Goal: Task Accomplishment & Management: Use online tool/utility

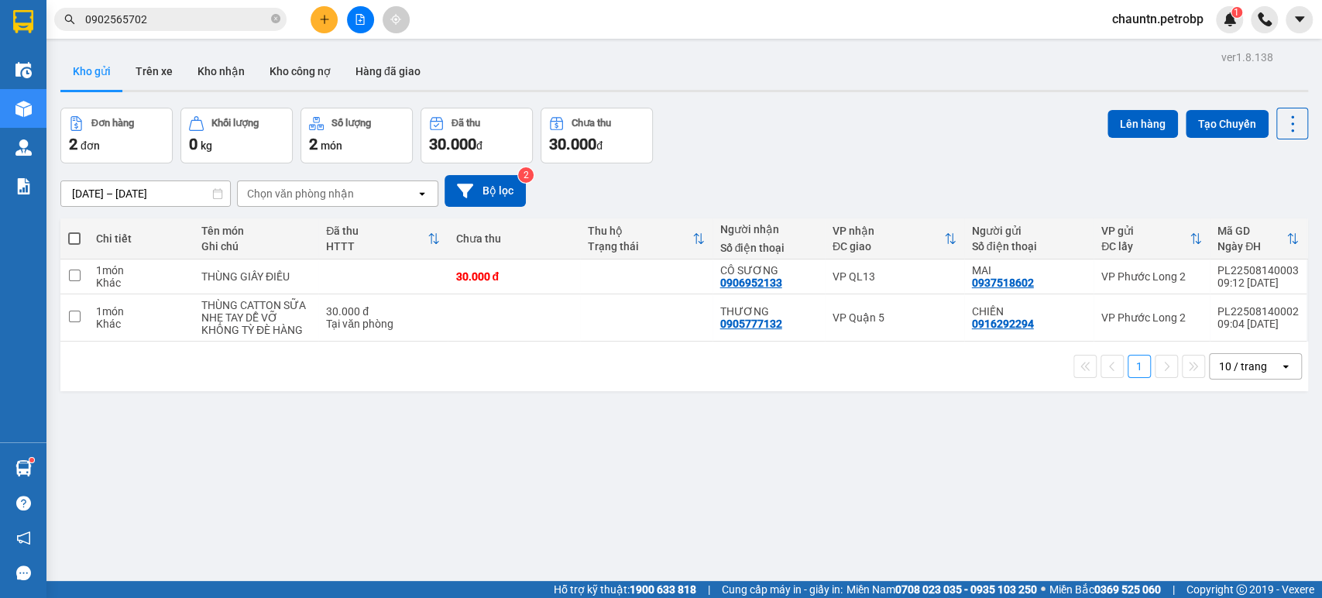
click at [93, 67] on button "Kho gửi" at bounding box center [91, 71] width 63 height 37
click at [328, 194] on div "Chọn văn phòng nhận" at bounding box center [300, 193] width 107 height 15
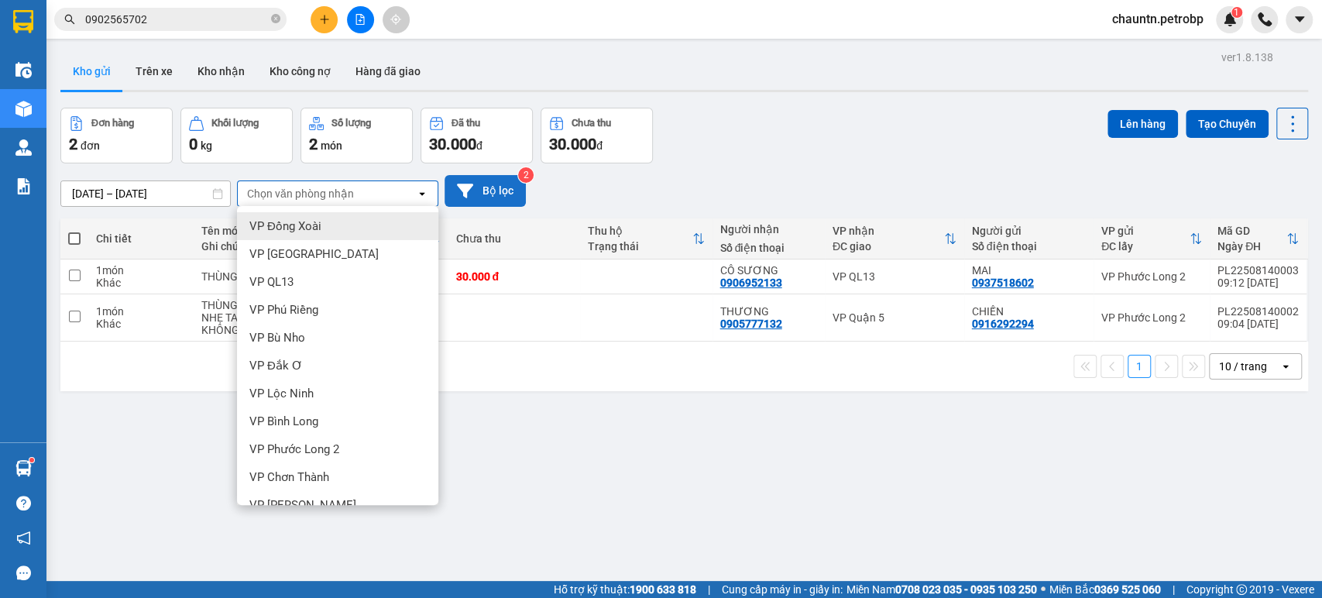
click at [487, 190] on button "Bộ lọc" at bounding box center [485, 191] width 81 height 32
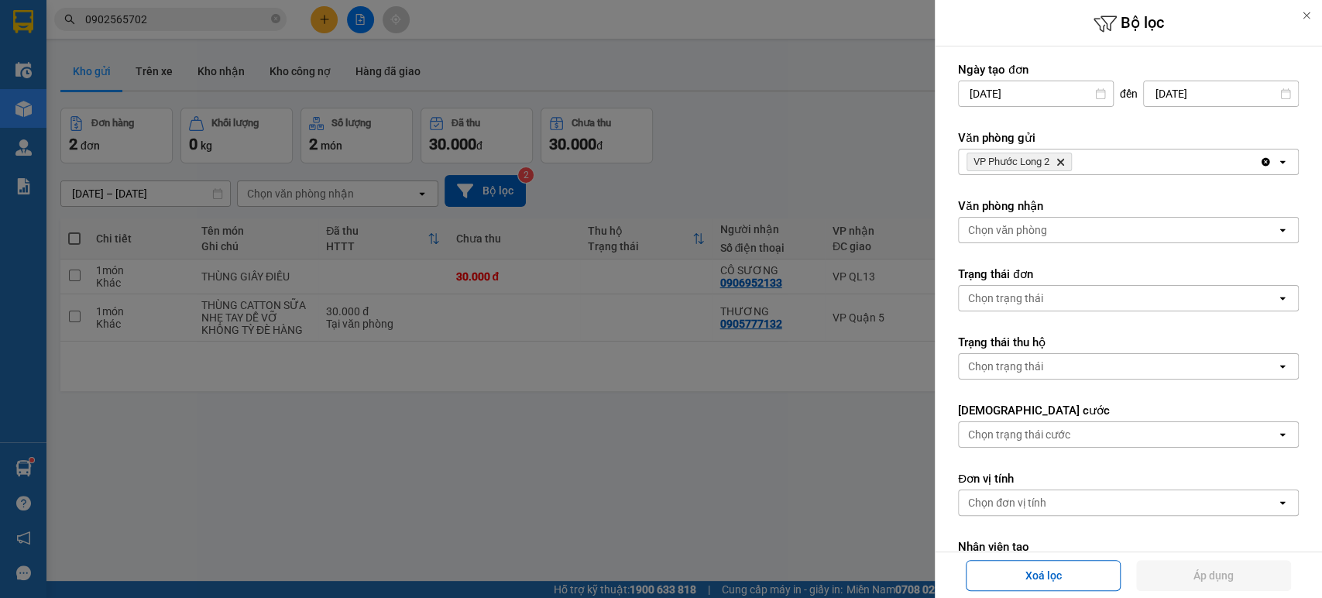
click at [1061, 160] on icon "VP Phước Long 2, close by backspace" at bounding box center [1060, 162] width 7 height 7
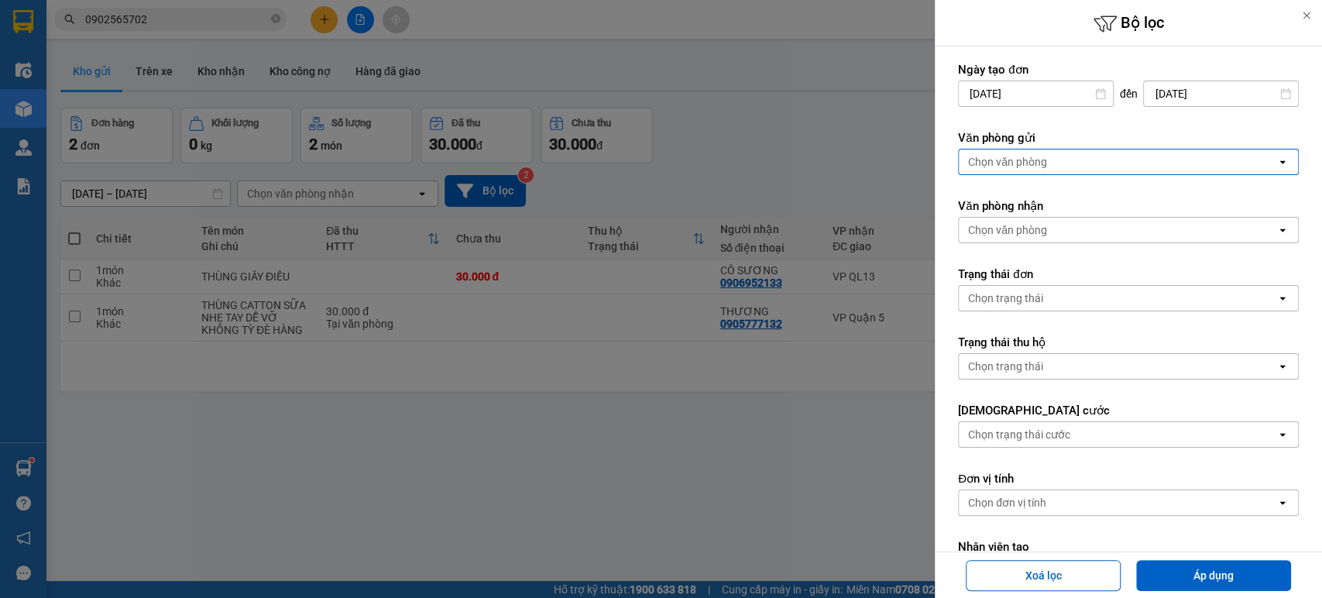
click at [1089, 160] on div "Chọn văn phòng" at bounding box center [1118, 162] width 318 height 25
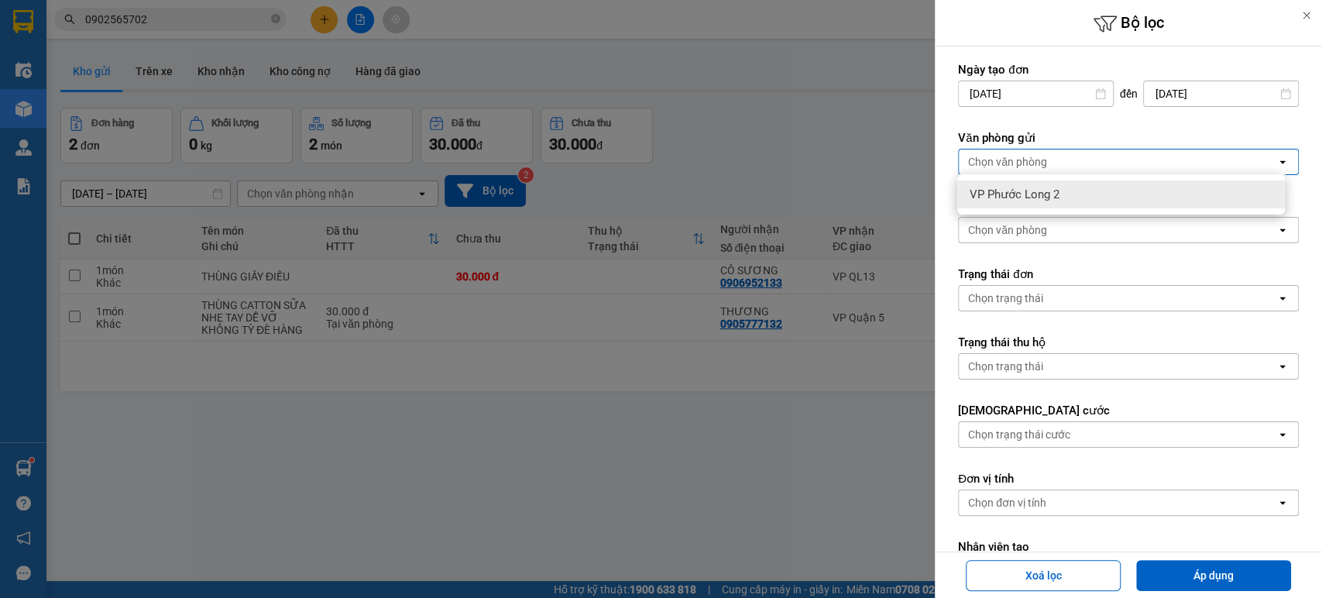
click at [1212, 164] on div "Chọn văn phòng" at bounding box center [1118, 162] width 318 height 25
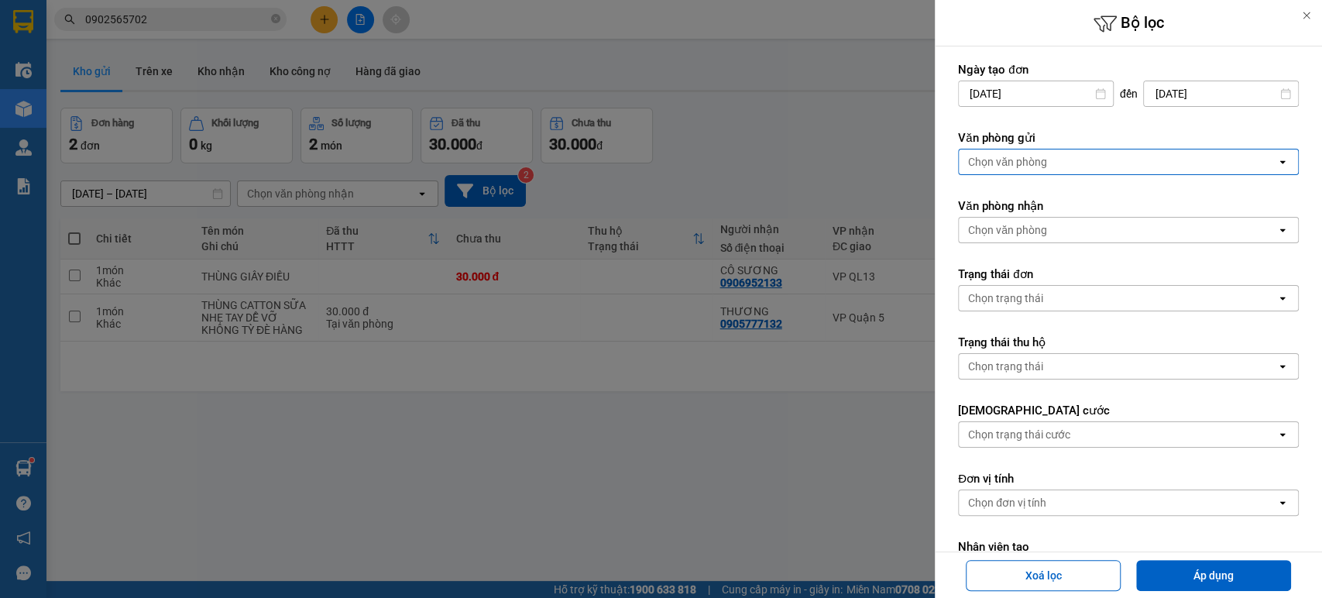
click at [1208, 163] on div "Chọn văn phòng" at bounding box center [1118, 162] width 318 height 25
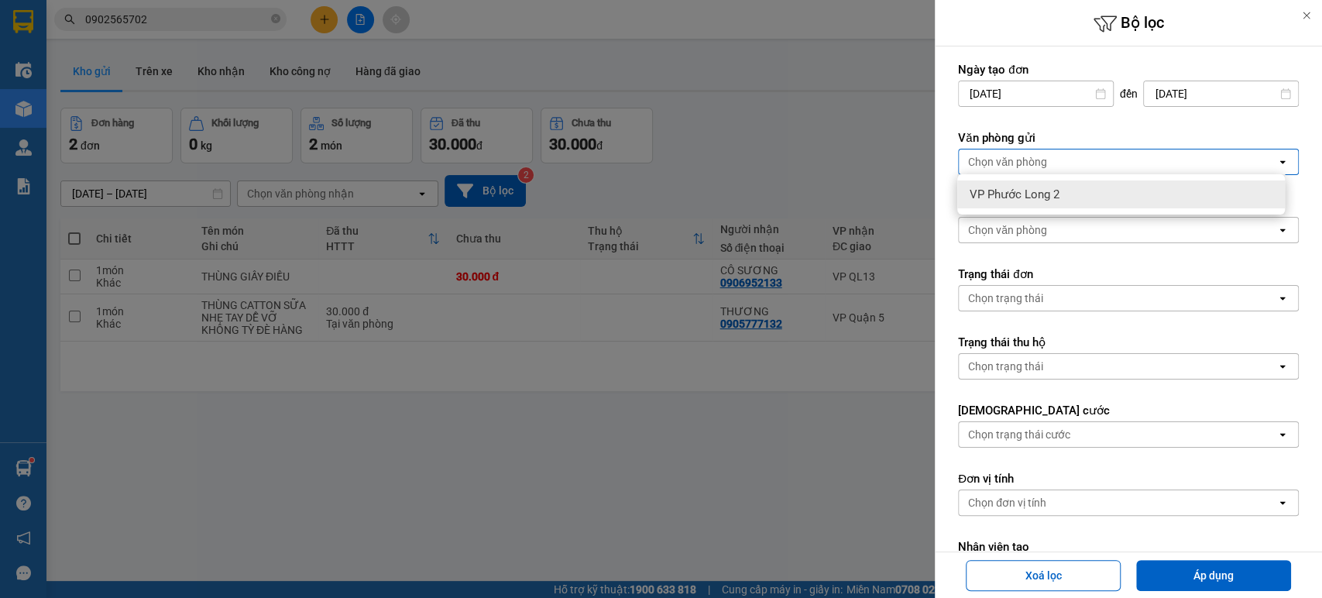
click at [645, 334] on div at bounding box center [661, 299] width 1322 height 598
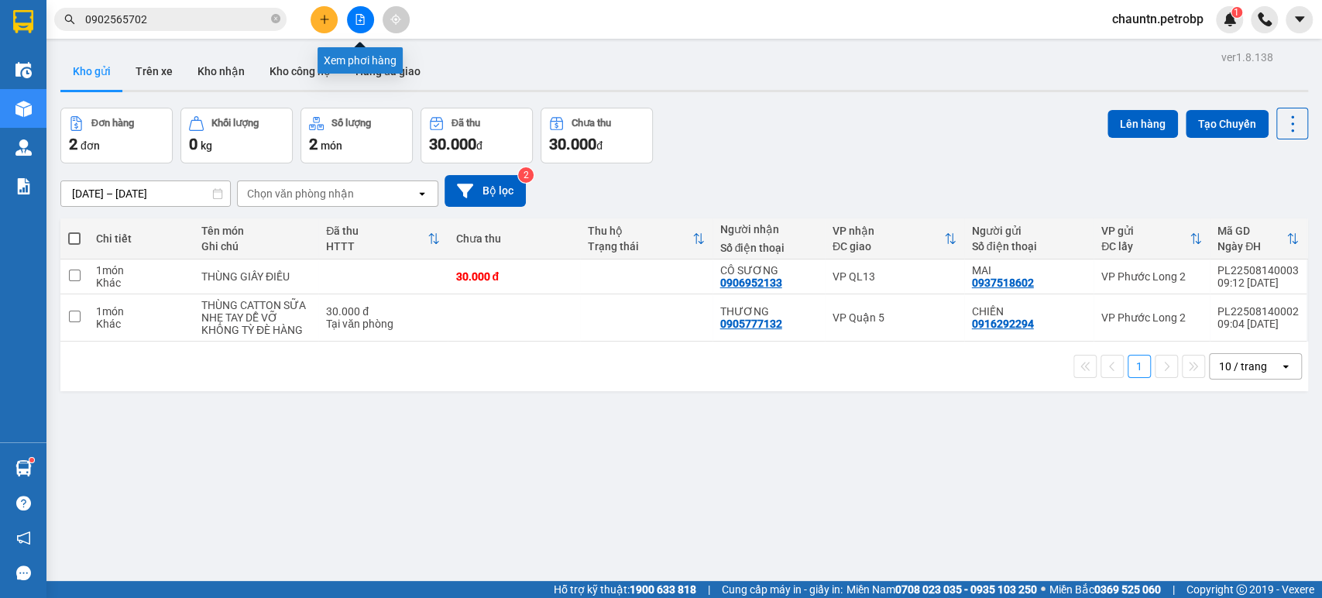
click at [356, 23] on icon "file-add" at bounding box center [360, 19] width 9 height 11
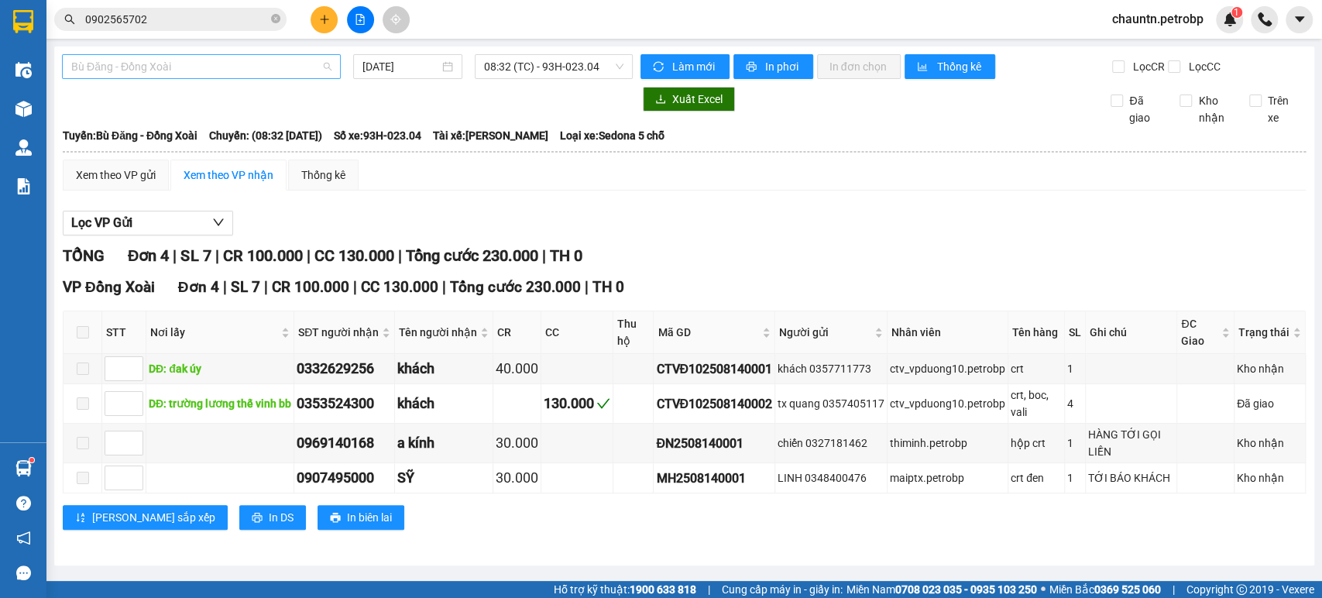
click at [250, 61] on span "Bù Đăng - Đồng Xoài" at bounding box center [201, 66] width 260 height 23
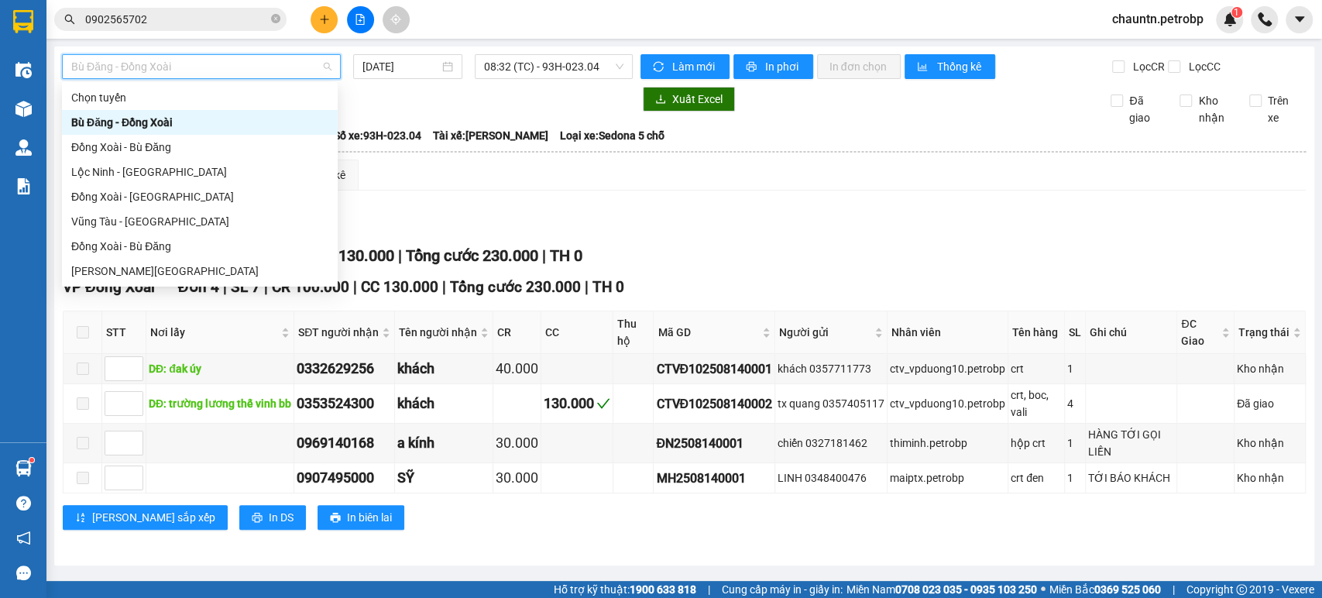
click at [208, 122] on div "Bù Đăng - Đồng Xoài" at bounding box center [199, 122] width 257 height 17
click at [297, 72] on span "Bù Đăng - Đồng Xoài" at bounding box center [201, 66] width 260 height 23
click at [205, 141] on div "Đồng Xoài - Bù Đăng" at bounding box center [199, 147] width 257 height 17
type input "[DATE]"
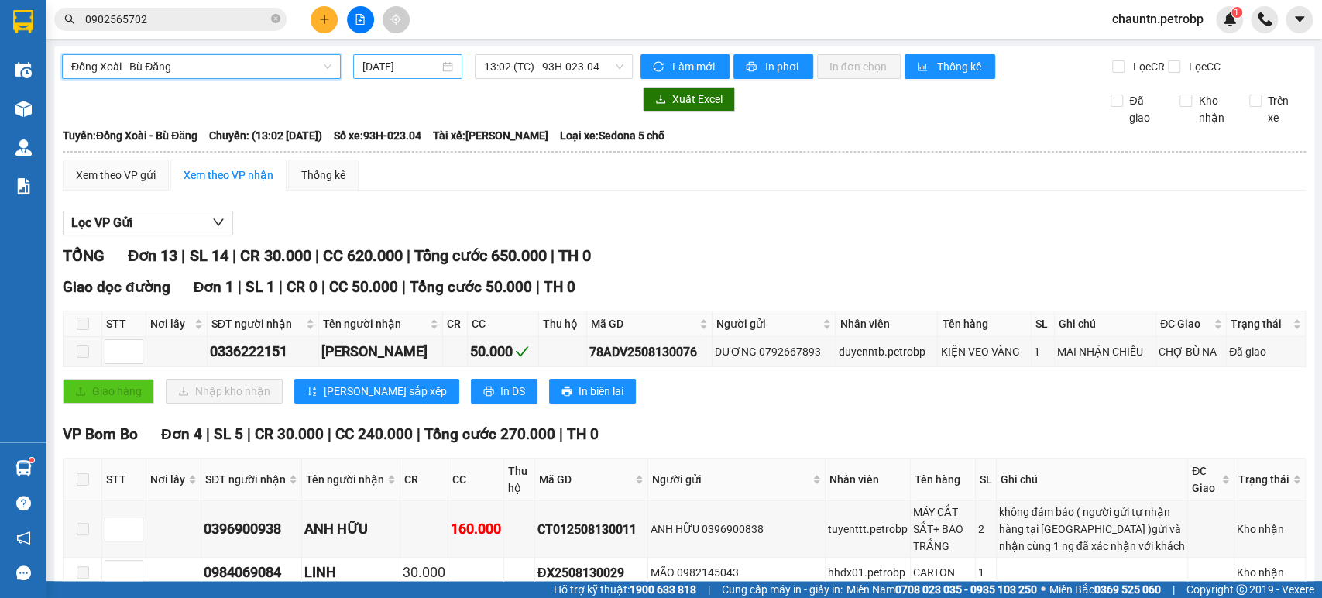
click at [391, 67] on input "[DATE]" at bounding box center [401, 66] width 77 height 17
click at [277, 74] on span "Đồng Xoài - Bù Đăng" at bounding box center [201, 66] width 260 height 23
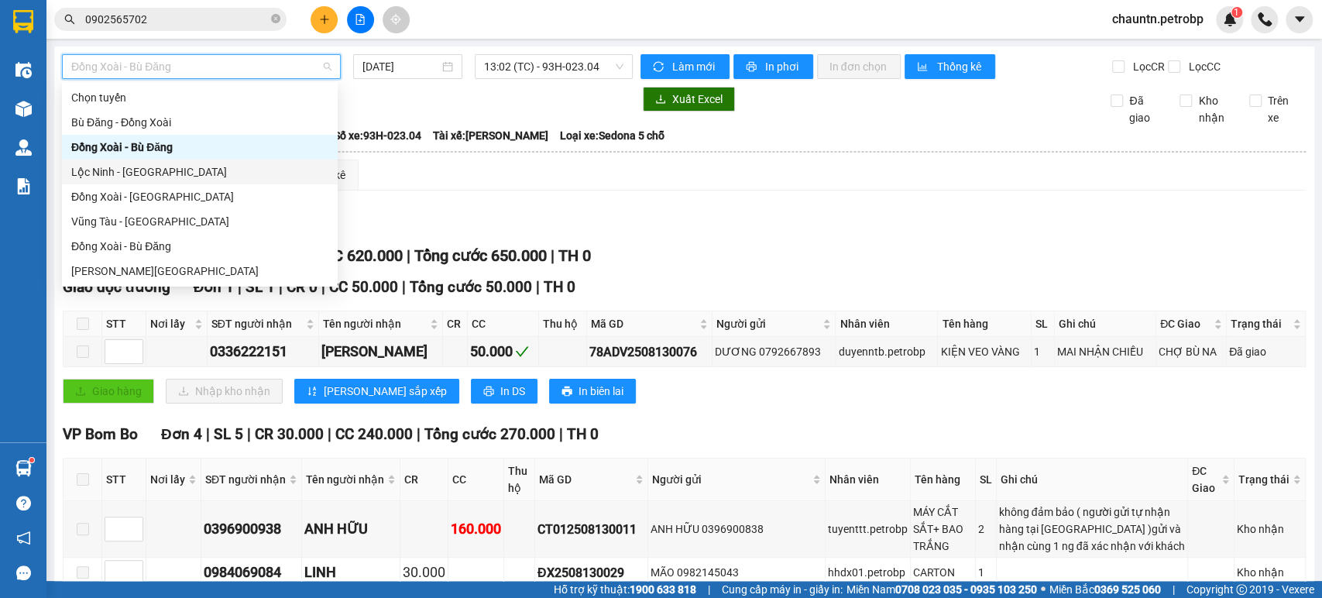
click at [161, 169] on div "Lộc Ninh - [GEOGRAPHIC_DATA]" at bounding box center [199, 171] width 257 height 17
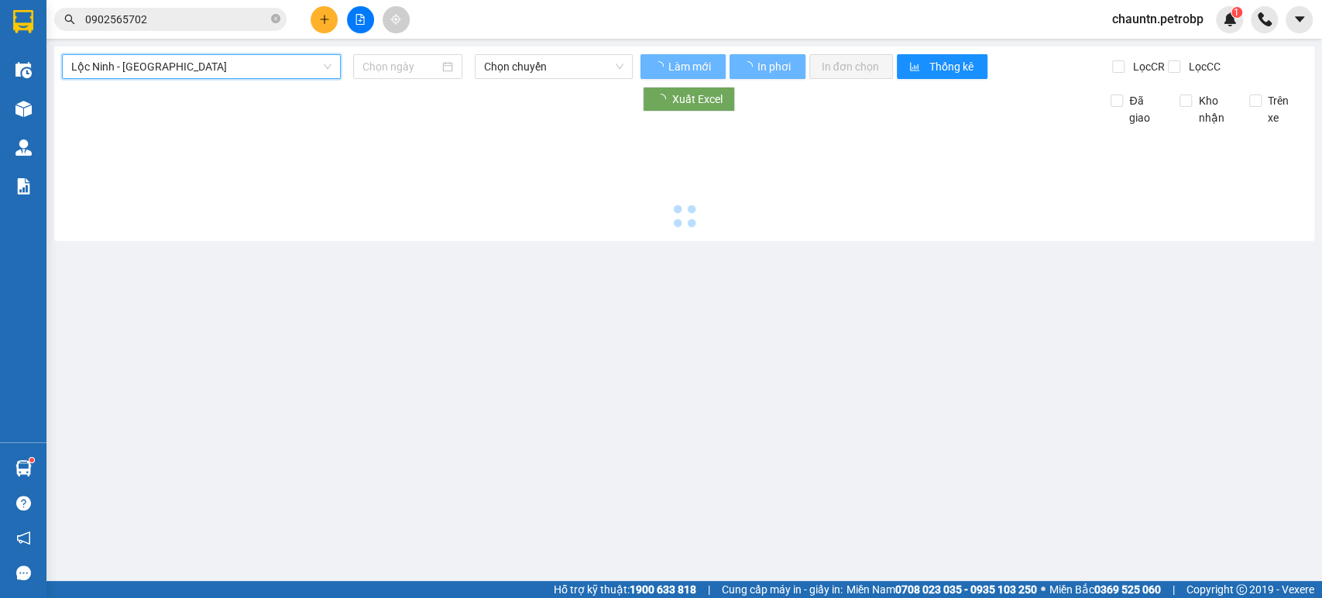
type input "[DATE]"
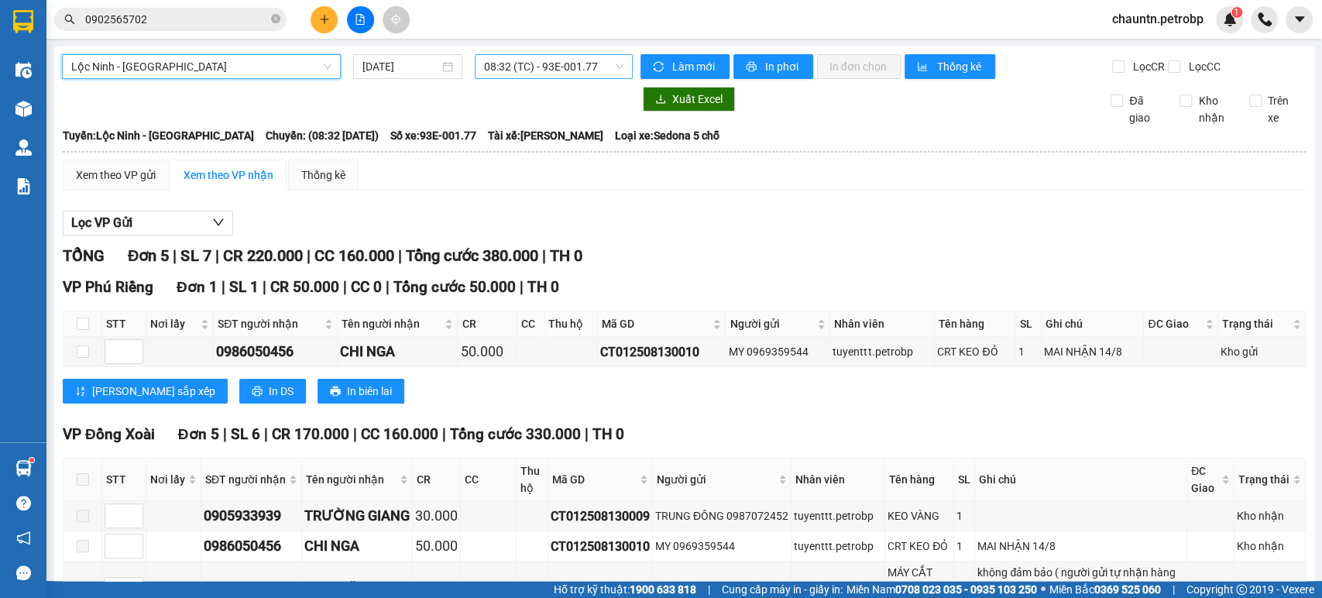
click at [521, 67] on span "08:32 (TC) - 93E-001.77" at bounding box center [553, 66] width 139 height 23
click at [270, 60] on span "Lộc Ninh - [GEOGRAPHIC_DATA]" at bounding box center [201, 66] width 260 height 23
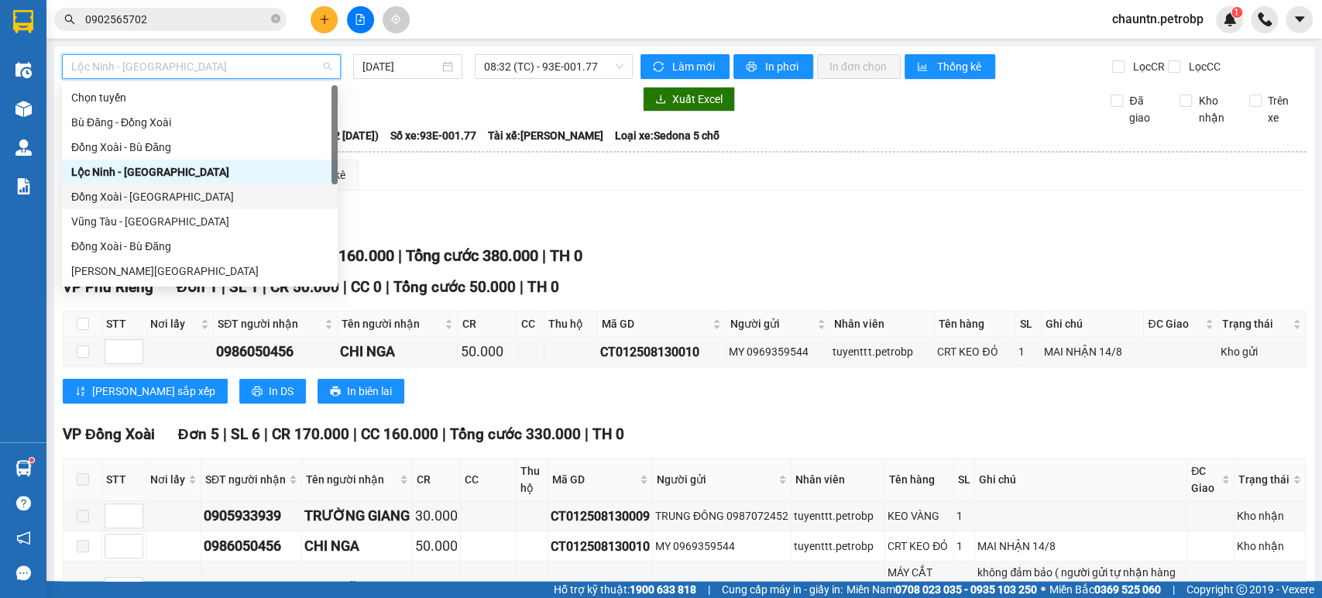
click at [167, 189] on div "Đồng Xoài - [GEOGRAPHIC_DATA]" at bounding box center [199, 196] width 257 height 17
type input "[DATE]"
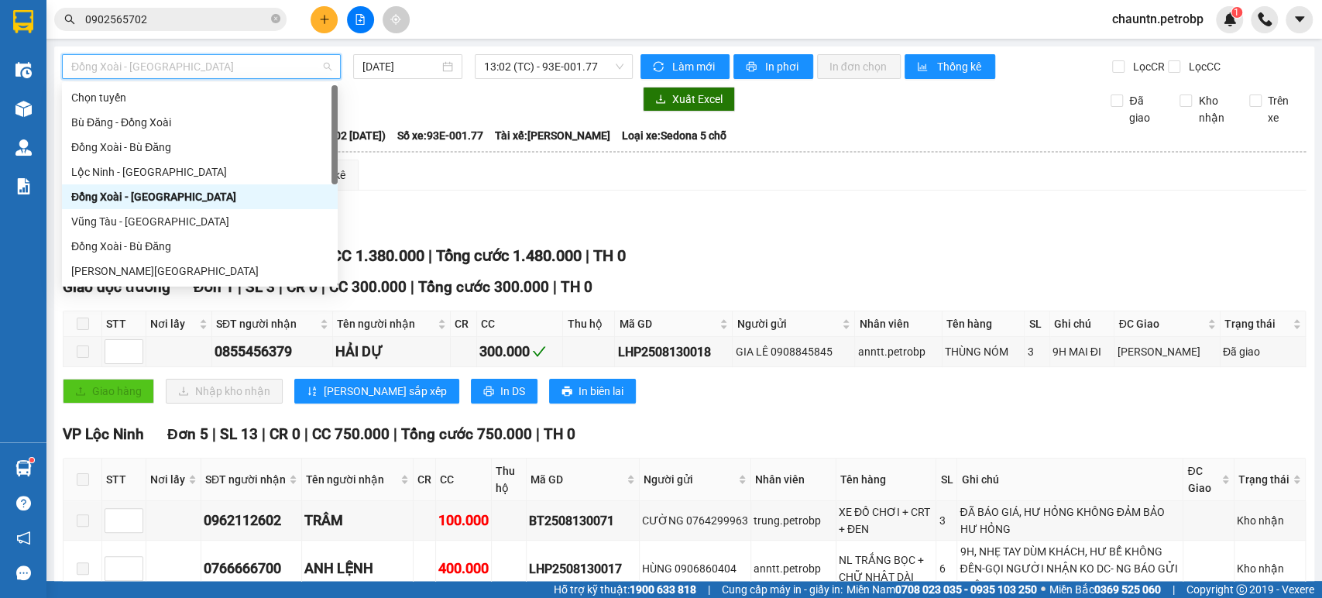
click at [227, 63] on span "Đồng Xoài - [GEOGRAPHIC_DATA]" at bounding box center [201, 66] width 260 height 23
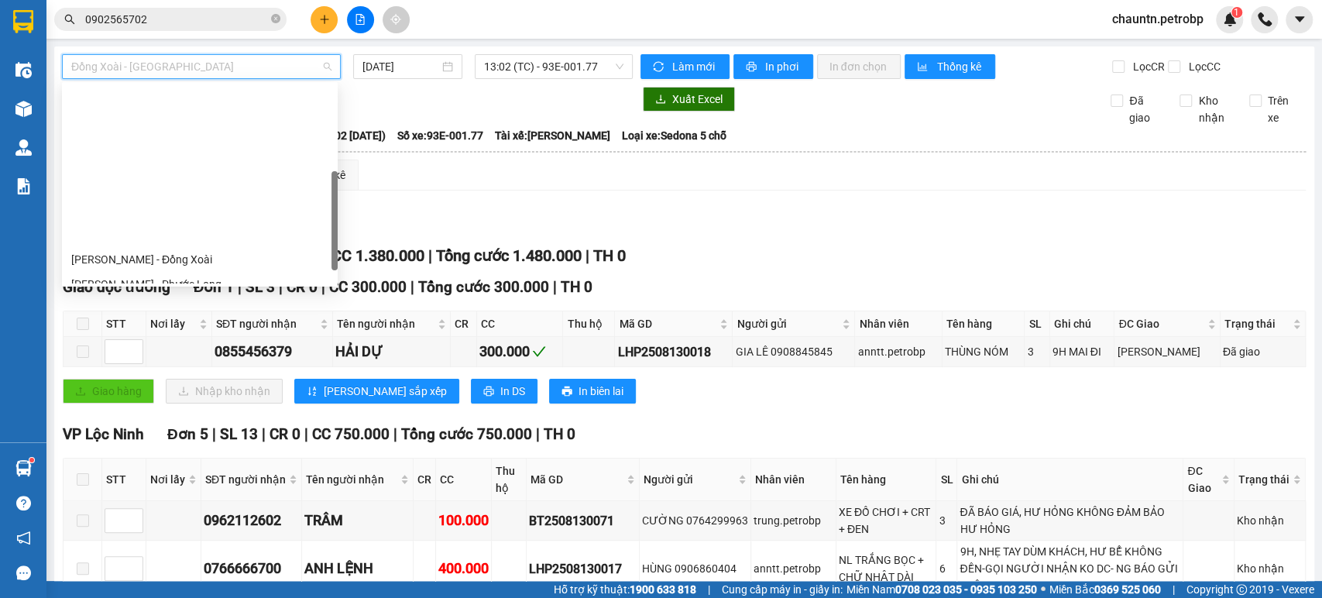
scroll to position [258, 0]
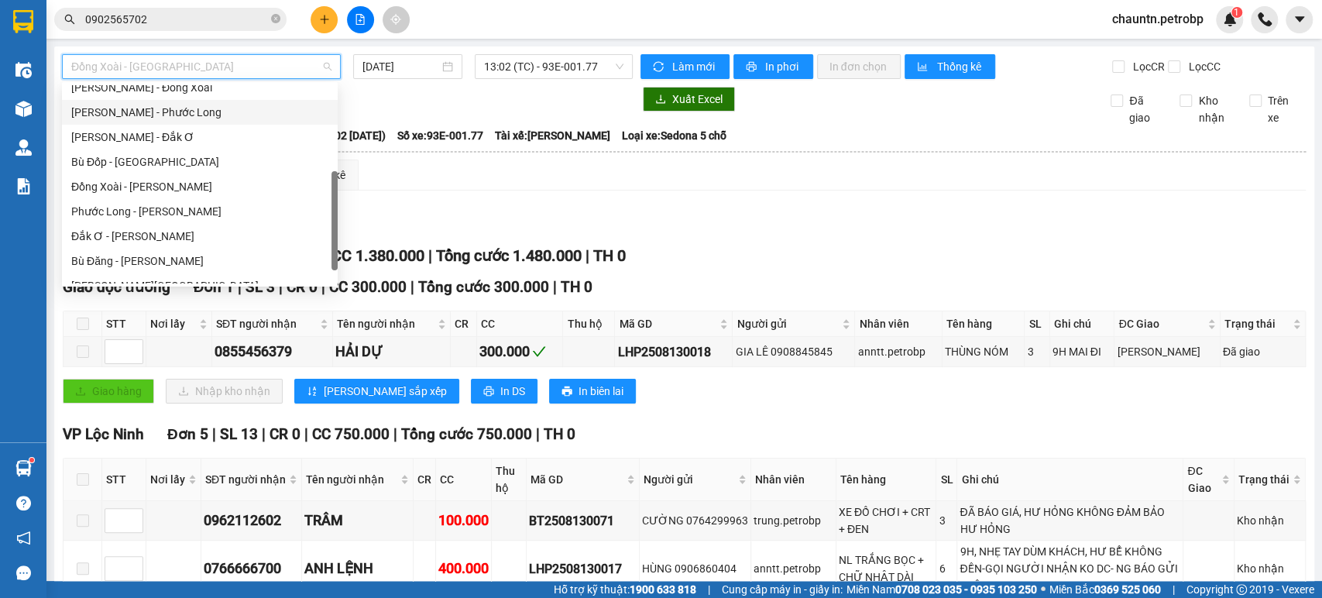
click at [196, 107] on div "[PERSON_NAME] - Phước Long" at bounding box center [199, 112] width 257 height 17
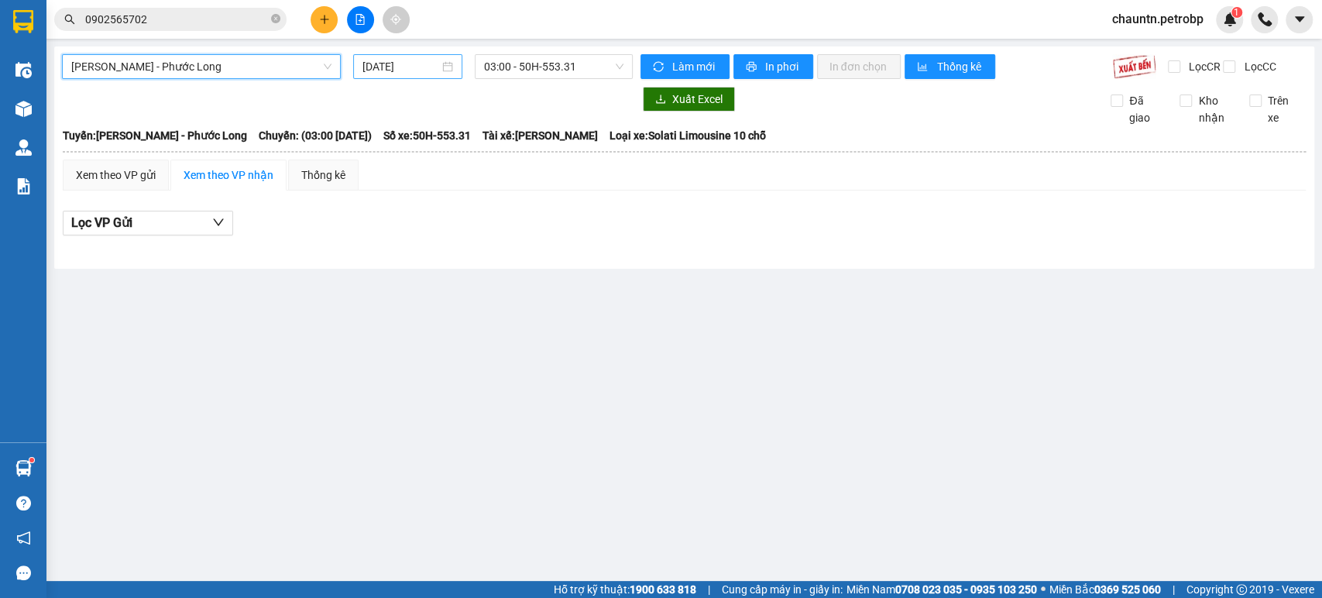
click at [435, 64] on input "[DATE]" at bounding box center [401, 66] width 77 height 17
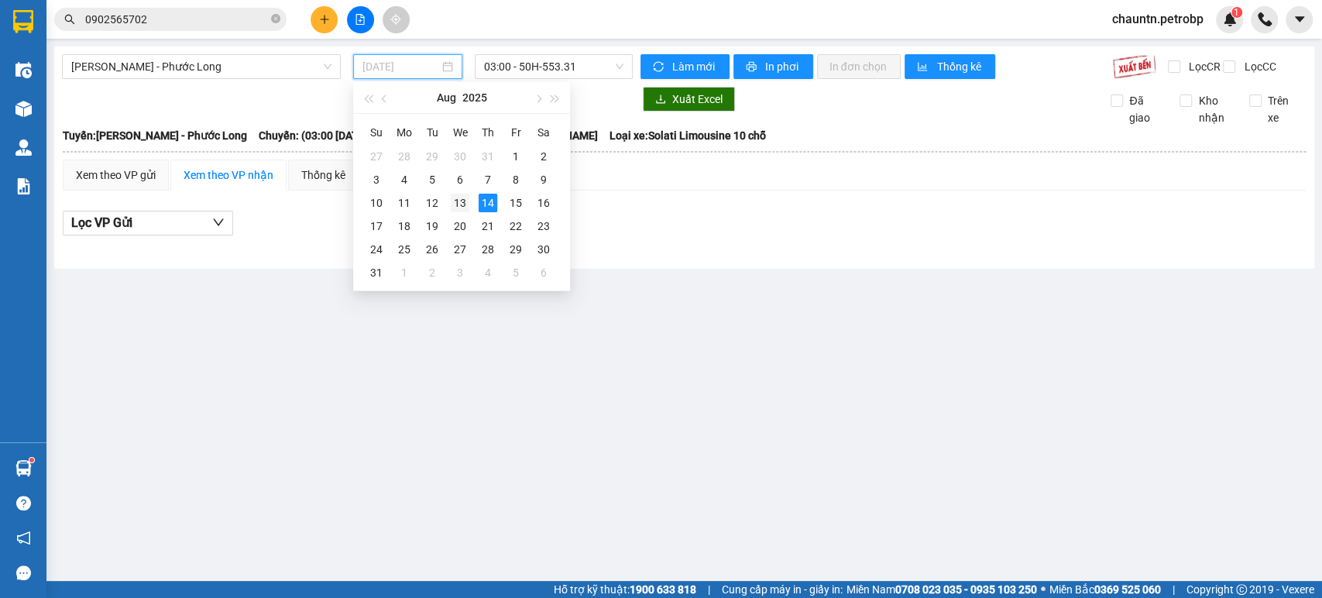
click at [457, 203] on div "13" at bounding box center [460, 203] width 19 height 19
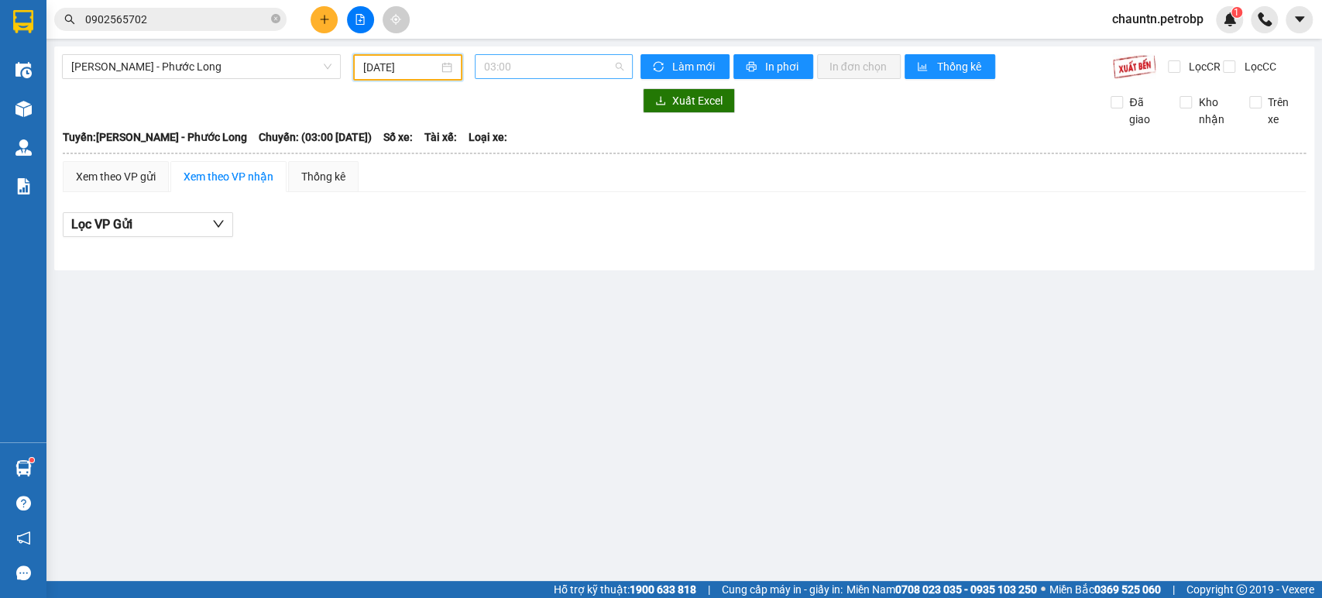
click at [539, 67] on span "03:00" at bounding box center [553, 66] width 139 height 23
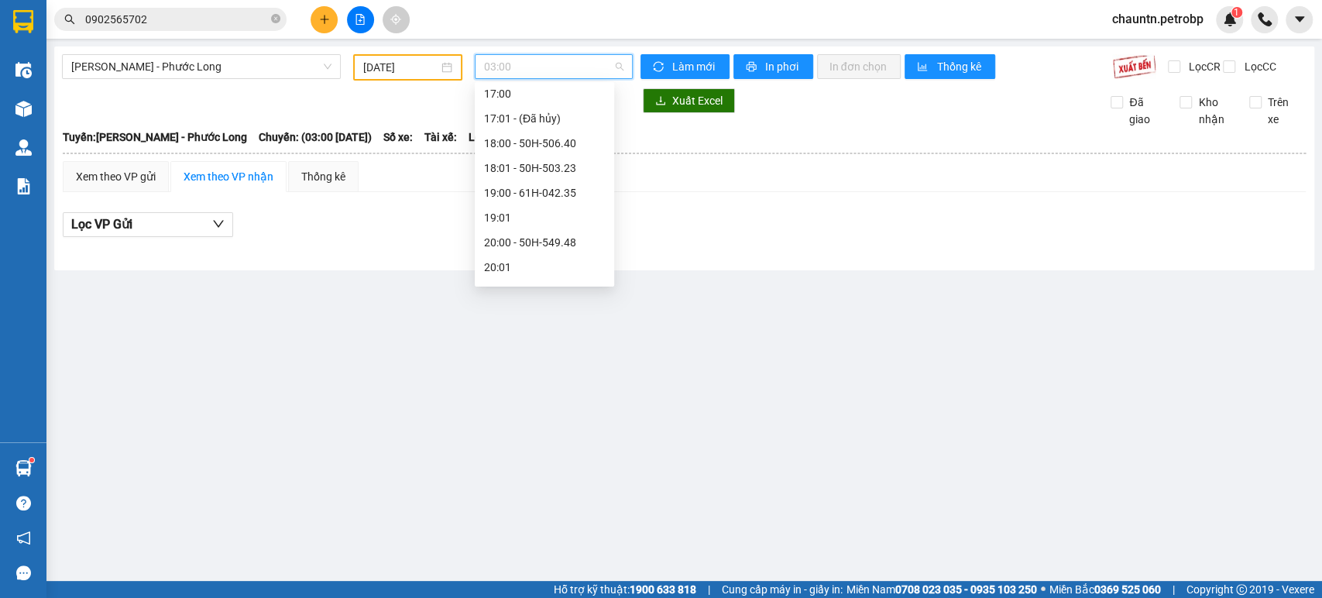
scroll to position [942, 0]
click at [556, 269] on div "22:03 (TC) - 50H-074.37" at bounding box center [544, 271] width 121 height 17
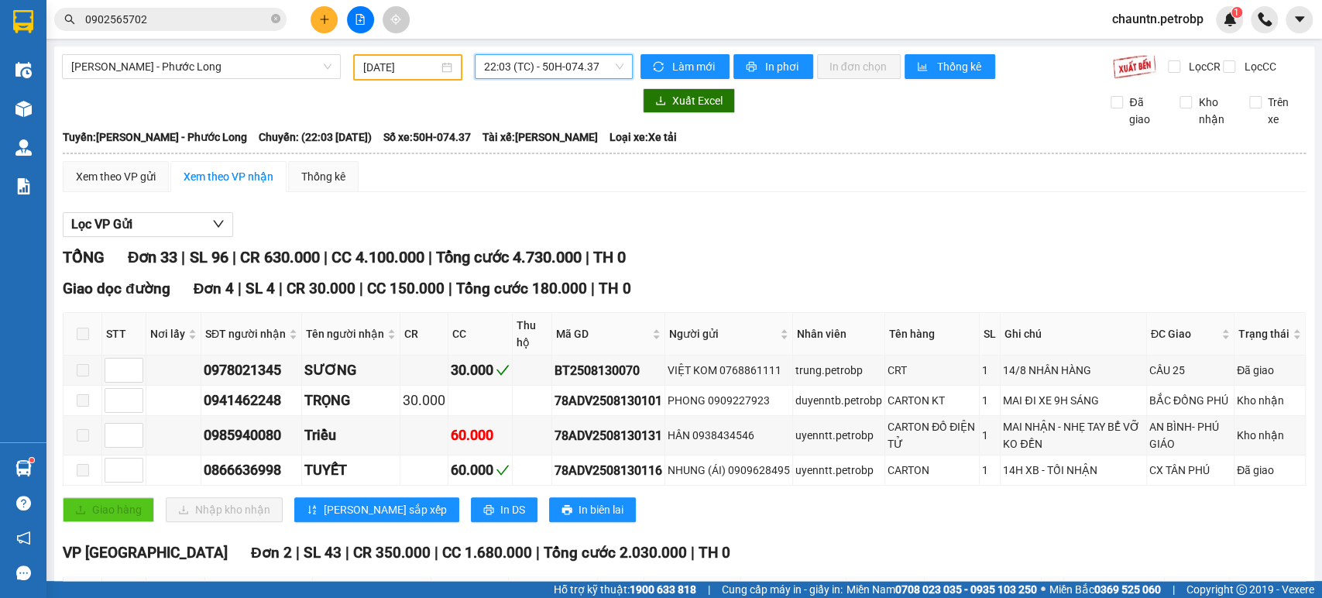
click at [549, 71] on span "22:03 (TC) - 50H-074.37" at bounding box center [553, 66] width 139 height 23
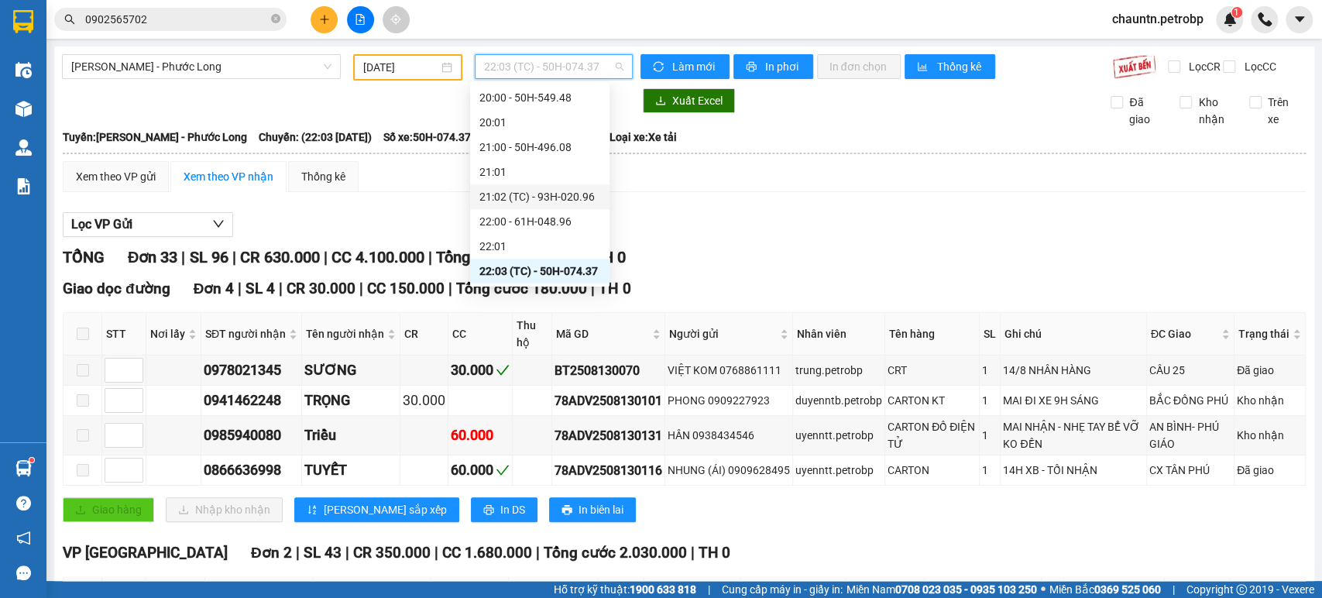
click at [549, 197] on div "21:02 (TC) - 93H-020.96" at bounding box center [540, 196] width 121 height 17
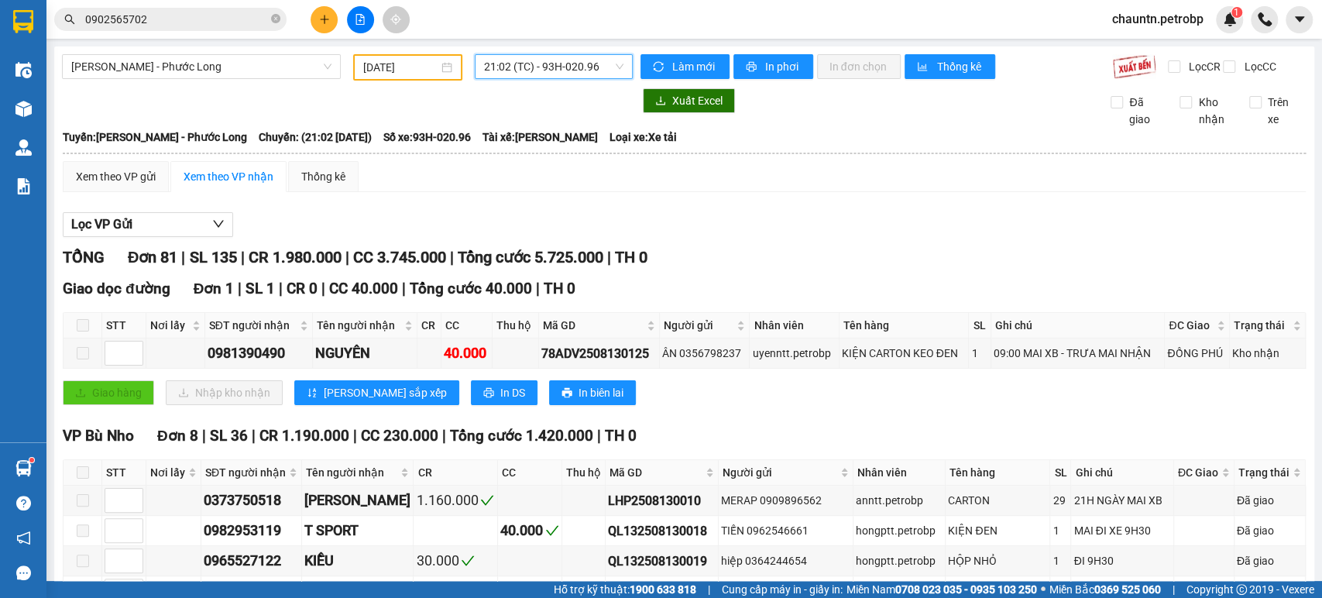
click at [397, 67] on input "[DATE]" at bounding box center [400, 67] width 75 height 17
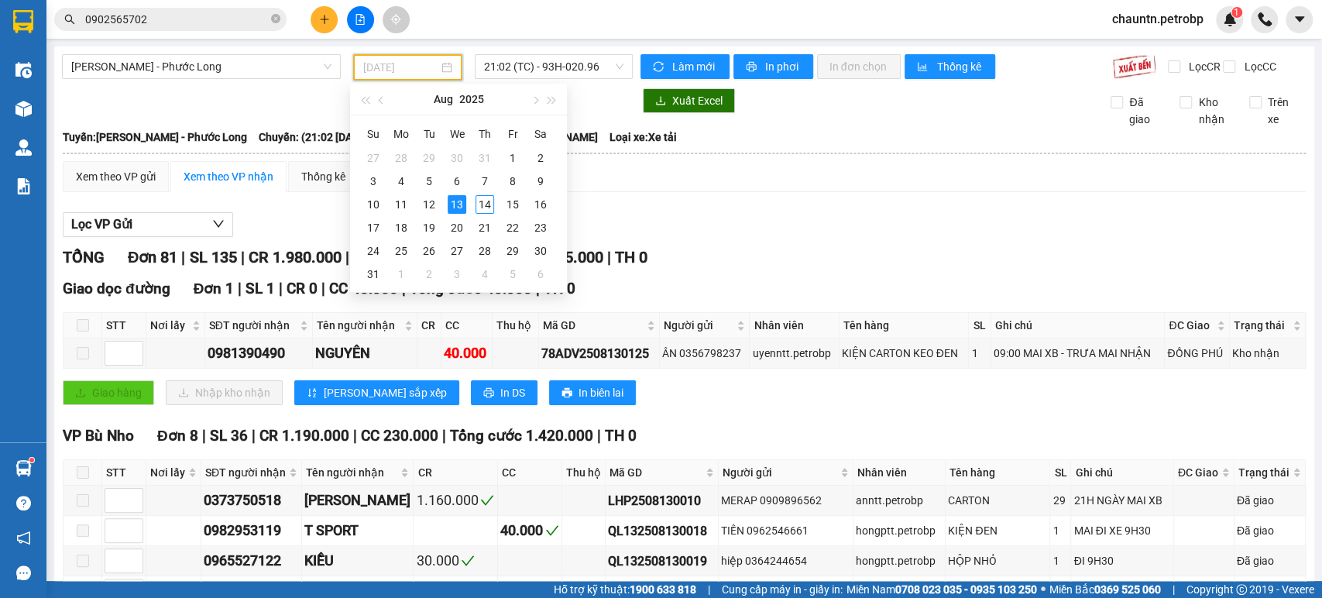
type input "[DATE]"
click at [457, 207] on div "13" at bounding box center [457, 204] width 19 height 19
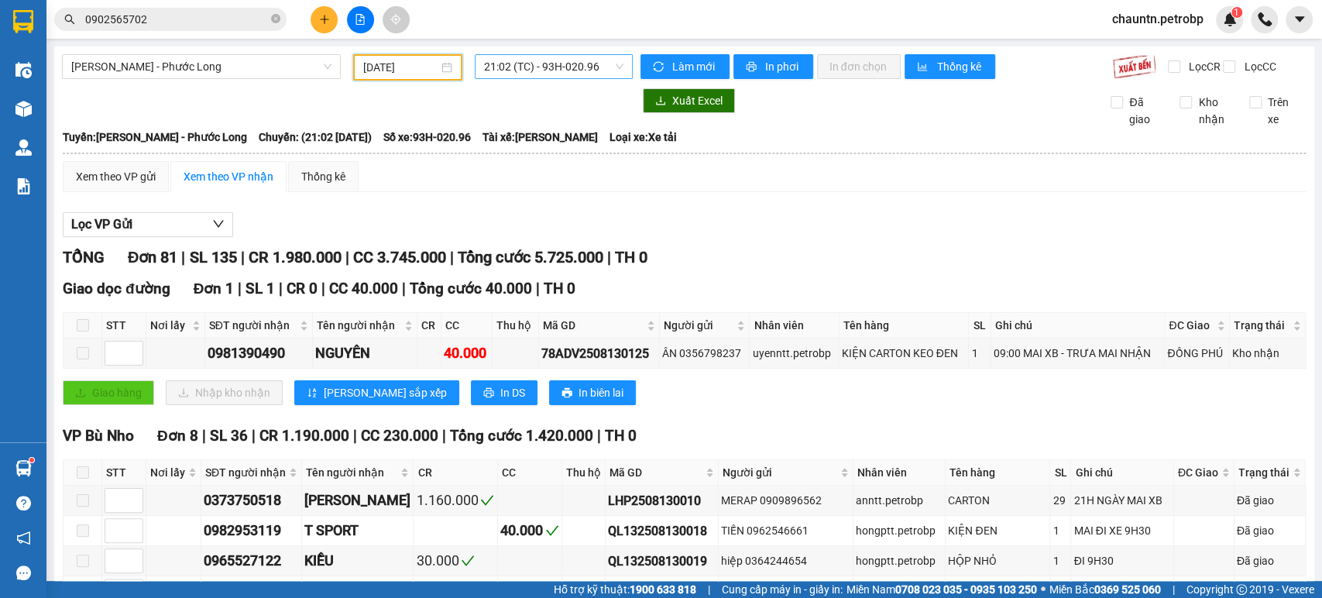
click at [564, 60] on span "21:02 (TC) - 93H-020.96" at bounding box center [553, 66] width 139 height 23
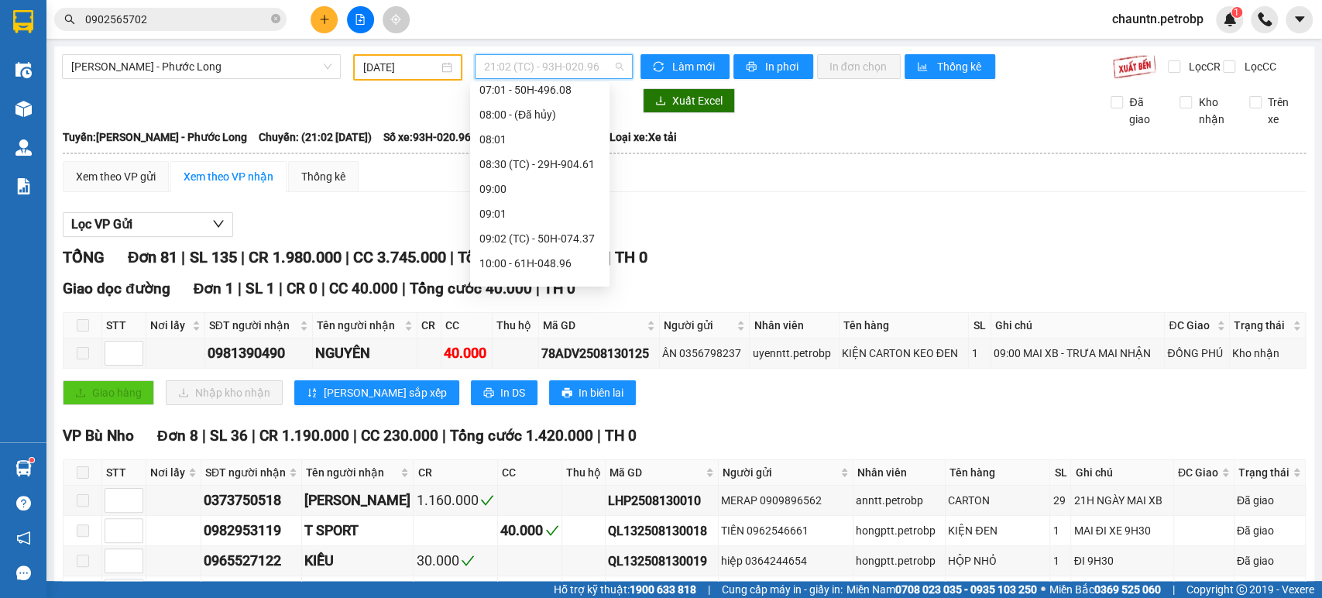
scroll to position [253, 0]
click at [559, 240] on div "09:02 (TC) - 50H-074.37" at bounding box center [540, 240] width 121 height 17
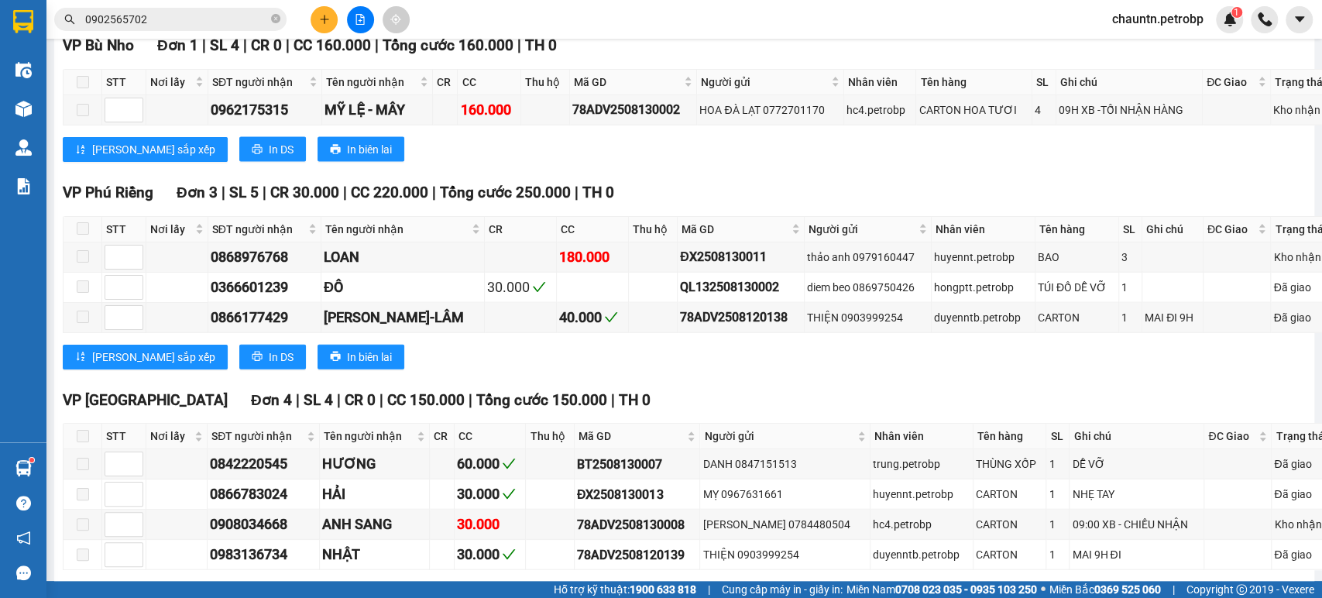
scroll to position [2582, 0]
